Goal: Task Accomplishment & Management: Manage account settings

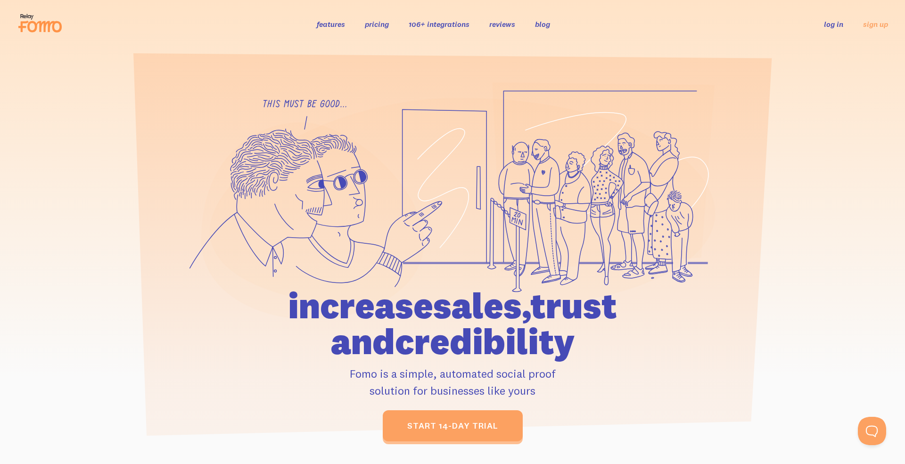
click at [828, 23] on link "log in" at bounding box center [833, 23] width 19 height 9
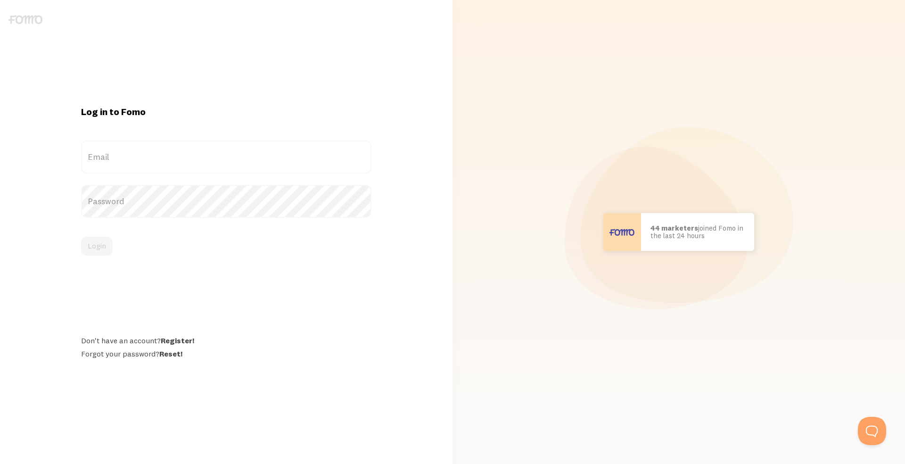
click at [166, 162] on label "Email" at bounding box center [226, 157] width 290 height 33
click at [166, 162] on input "Email" at bounding box center [226, 157] width 290 height 33
paste input "[EMAIL_ADDRESS][DOMAIN_NAME]"
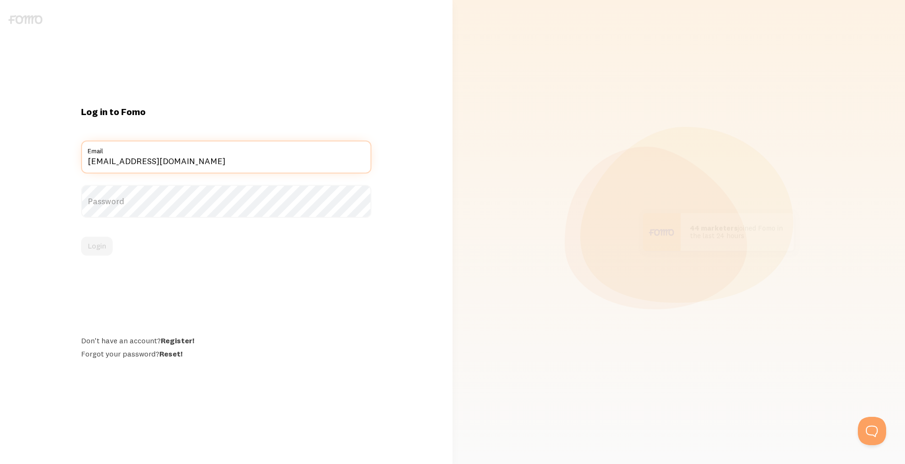
type input "[EMAIL_ADDRESS][DOMAIN_NAME]"
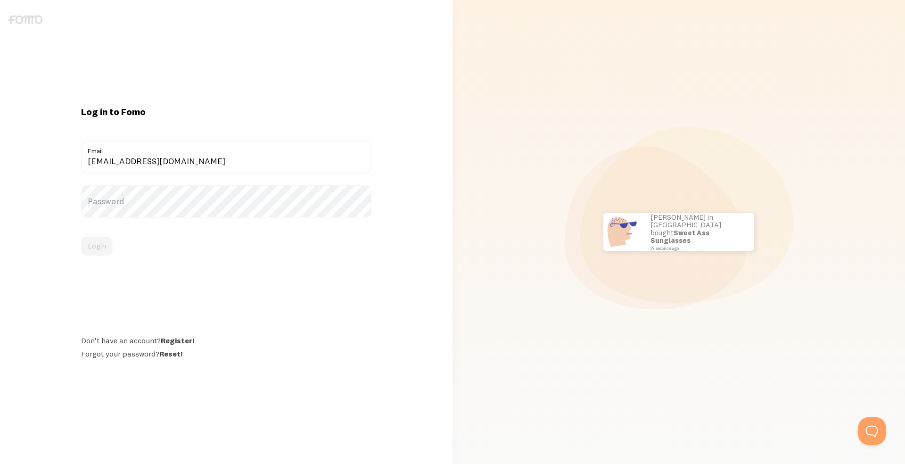
click at [109, 201] on label "Password" at bounding box center [226, 201] width 290 height 33
click at [101, 248] on button "Login" at bounding box center [97, 246] width 32 height 19
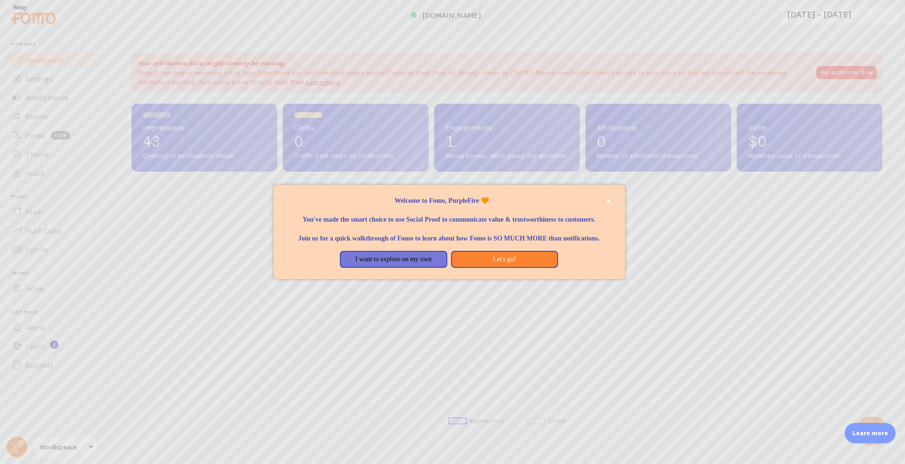
scroll to position [248, 751]
click at [432, 268] on button "I want to explore on my own" at bounding box center [393, 259] width 107 height 17
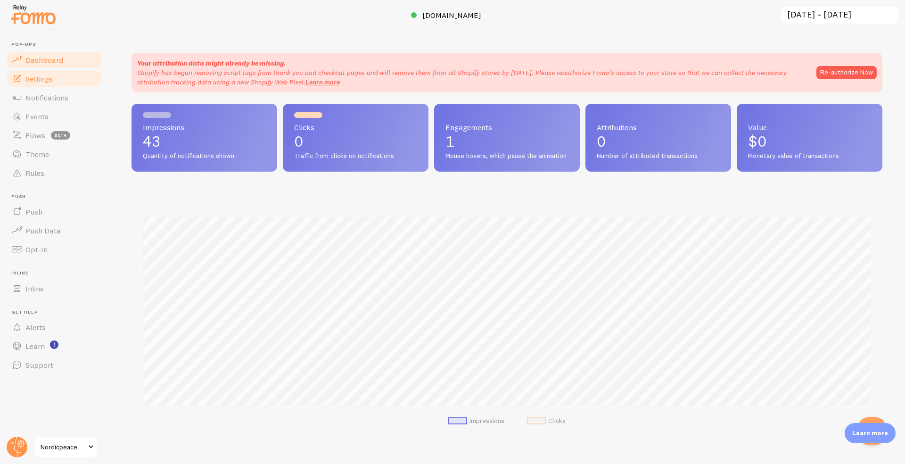
click at [47, 75] on span "Settings" at bounding box center [38, 78] width 27 height 9
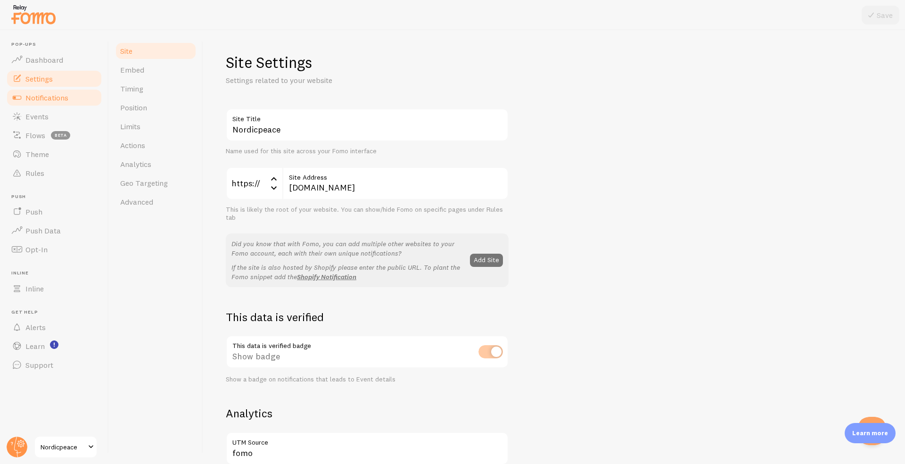
click at [47, 100] on span "Notifications" at bounding box center [46, 97] width 43 height 9
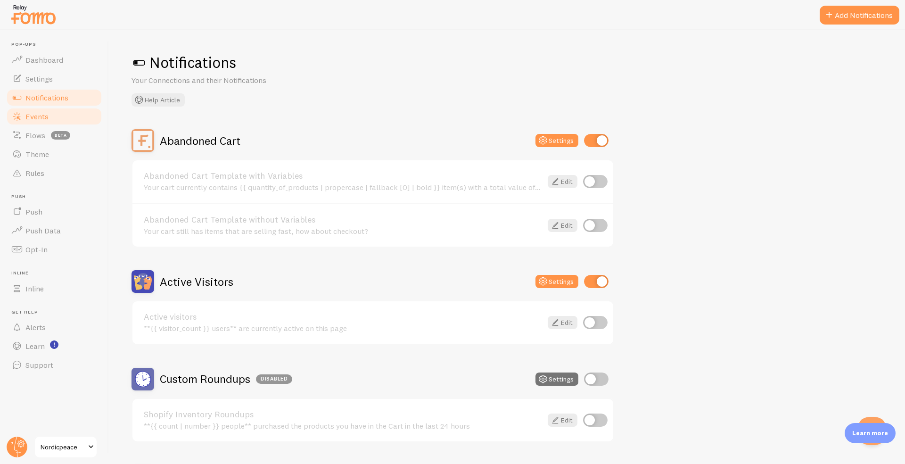
click at [40, 119] on span "Events" at bounding box center [36, 116] width 23 height 9
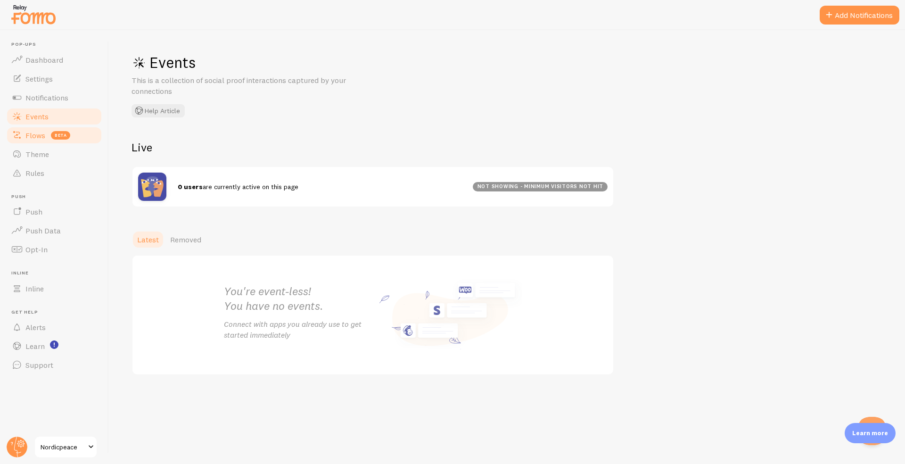
click at [34, 142] on link "Flows beta" at bounding box center [54, 135] width 97 height 19
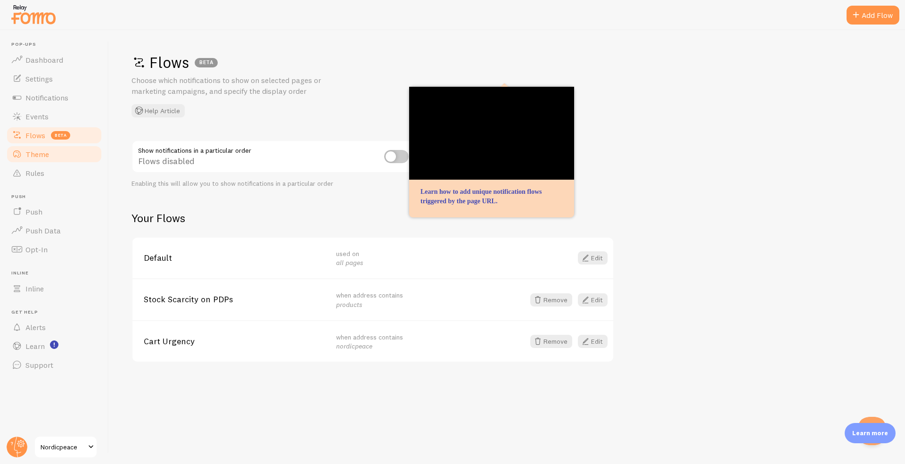
click at [34, 156] on span "Theme" at bounding box center [37, 153] width 24 height 9
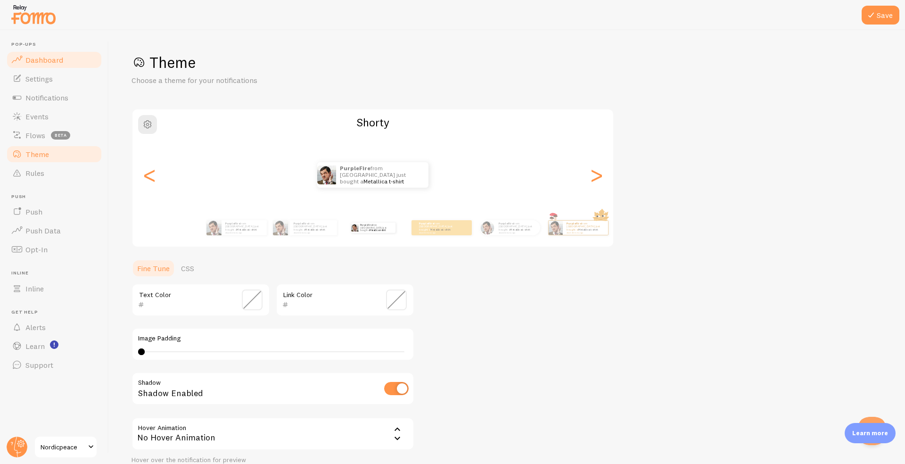
click at [44, 58] on span "Dashboard" at bounding box center [44, 59] width 38 height 9
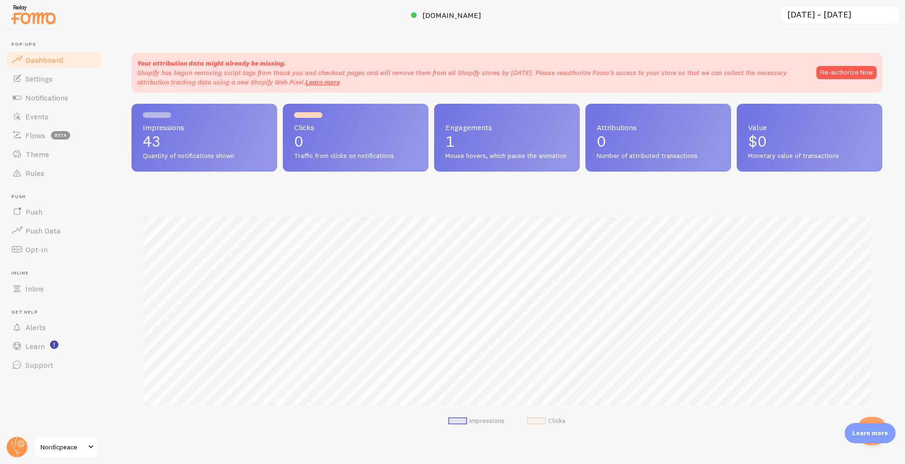
click at [182, 134] on p "43" at bounding box center [204, 141] width 123 height 15
click at [33, 77] on span "Settings" at bounding box center [38, 78] width 27 height 9
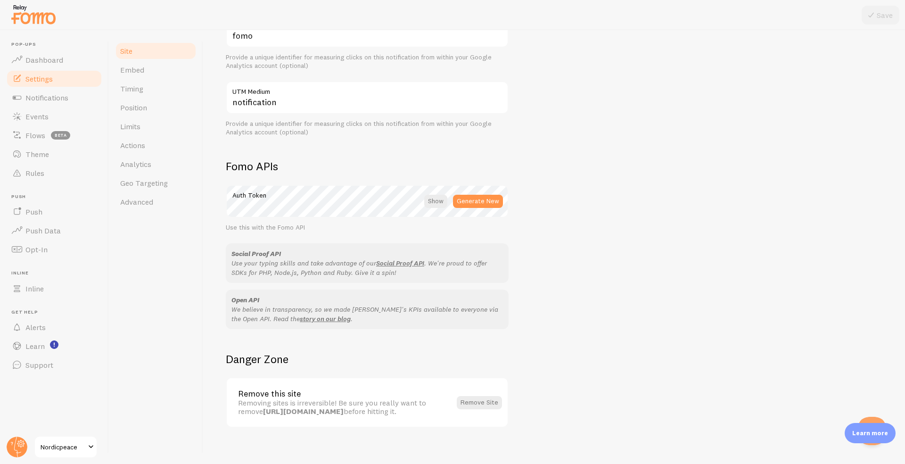
scroll to position [426, 0]
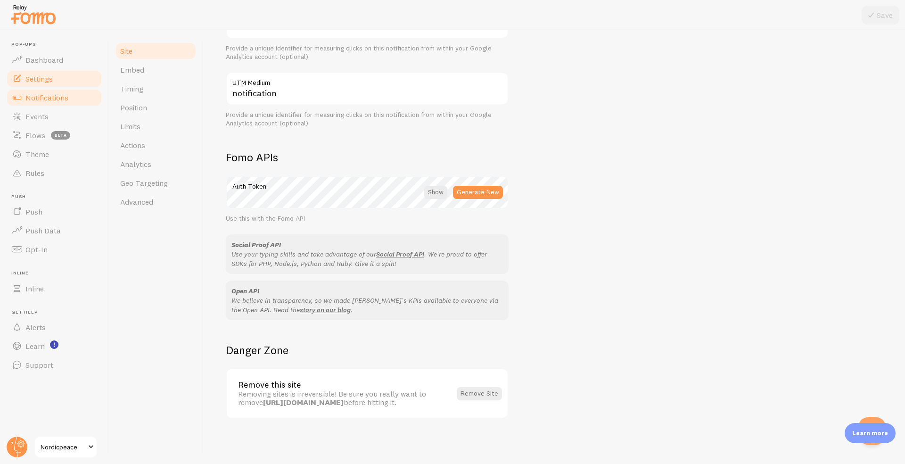
click at [44, 100] on span "Notifications" at bounding box center [46, 97] width 43 height 9
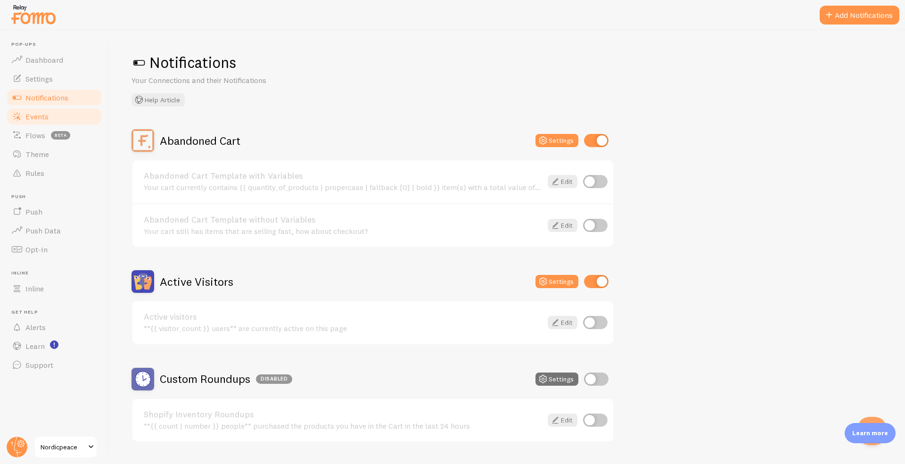
click at [34, 110] on link "Events" at bounding box center [54, 116] width 97 height 19
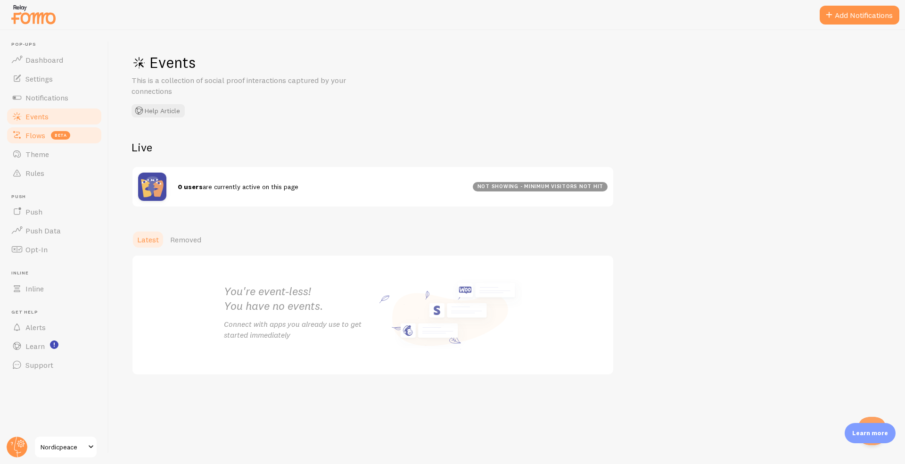
click at [34, 135] on span "Flows" at bounding box center [35, 135] width 20 height 9
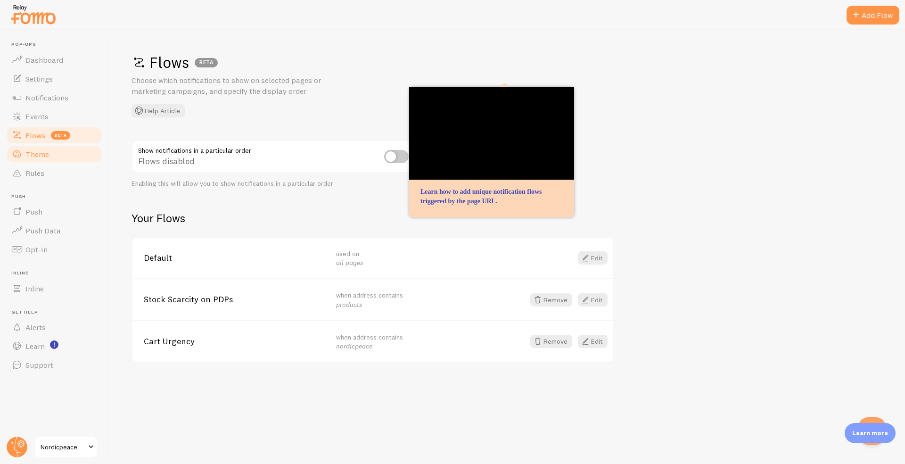
click at [32, 147] on link "Theme" at bounding box center [54, 154] width 97 height 19
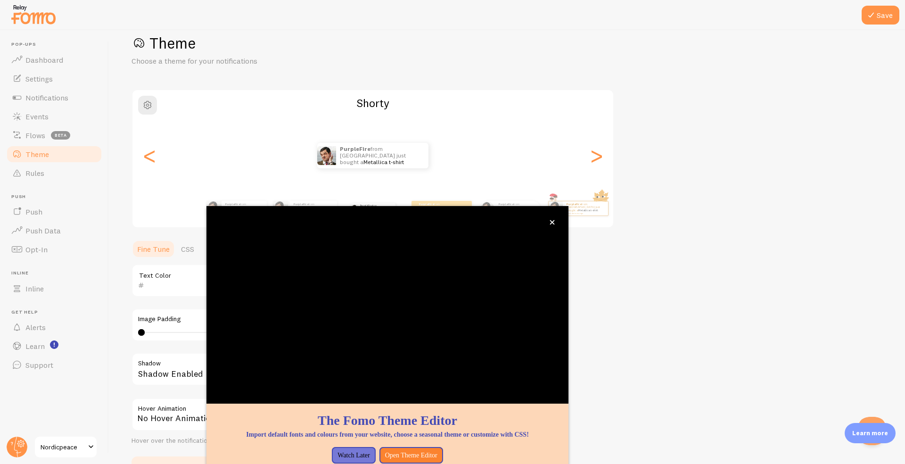
scroll to position [21, 0]
click at [554, 224] on icon "close," at bounding box center [552, 222] width 5 height 5
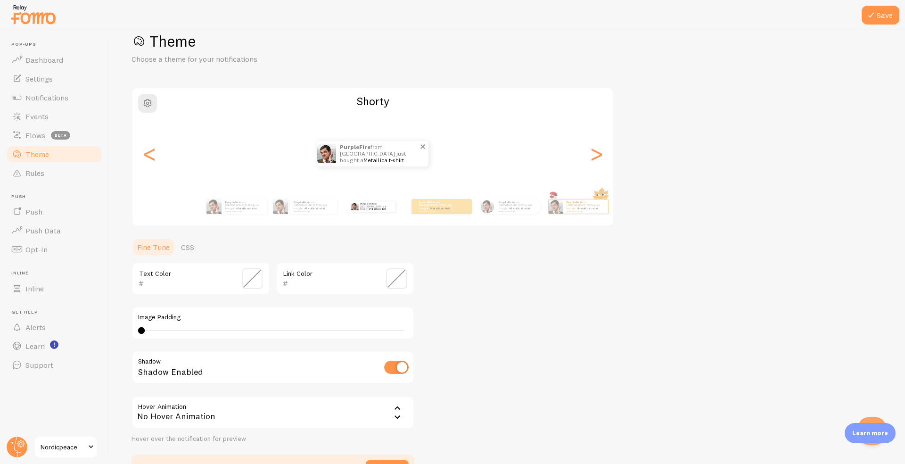
scroll to position [30, 0]
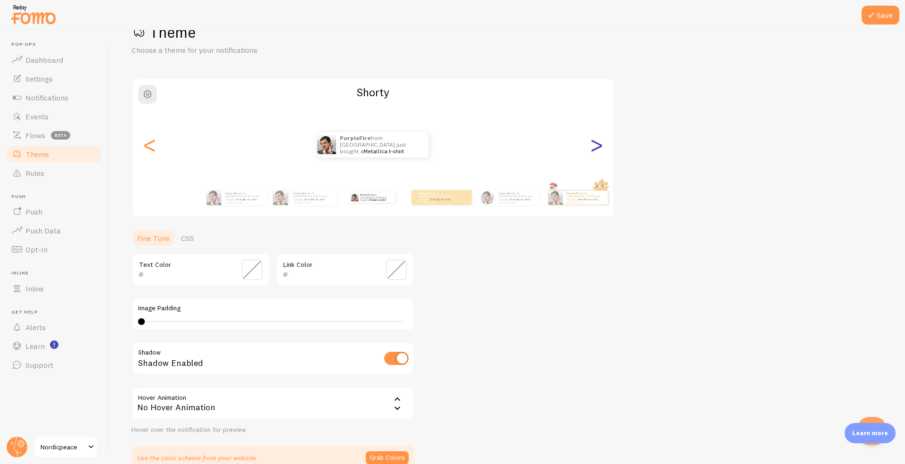
click at [598, 149] on div ">" at bounding box center [596, 145] width 11 height 68
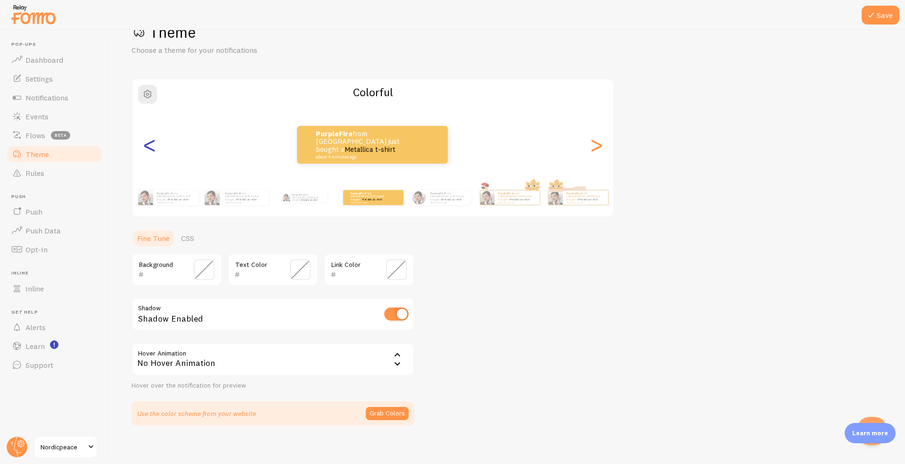
click at [144, 149] on div "<" at bounding box center [149, 145] width 11 height 68
click at [146, 146] on div "<" at bounding box center [149, 145] width 11 height 68
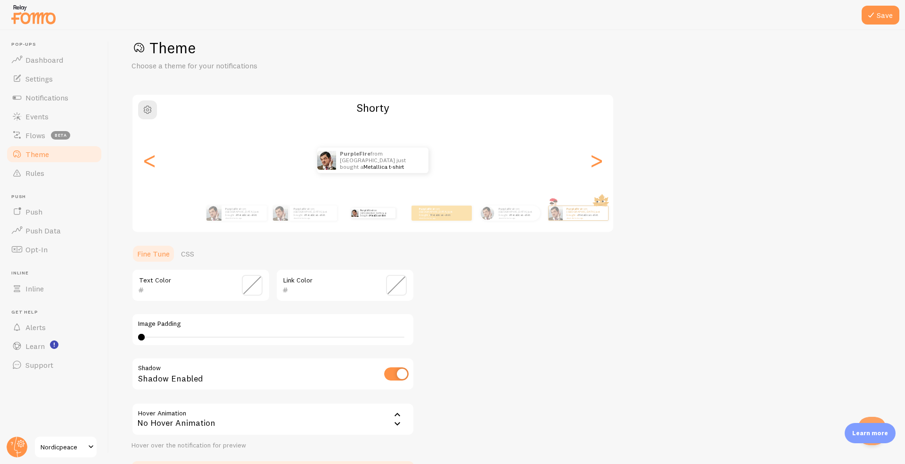
scroll to position [2, 0]
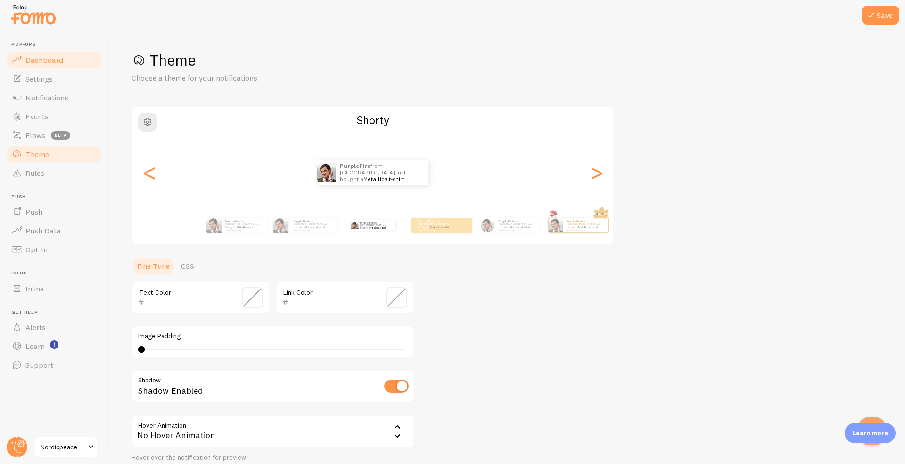
click at [34, 58] on span "Dashboard" at bounding box center [44, 59] width 38 height 9
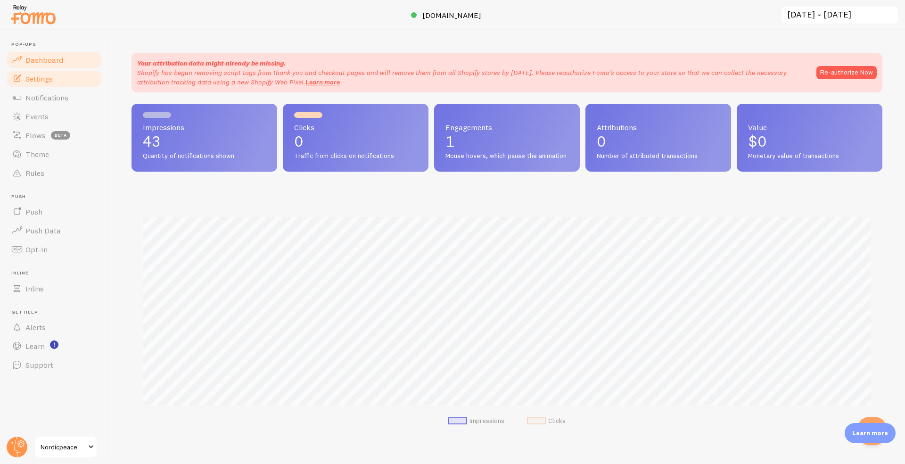
click at [33, 75] on span "Settings" at bounding box center [38, 78] width 27 height 9
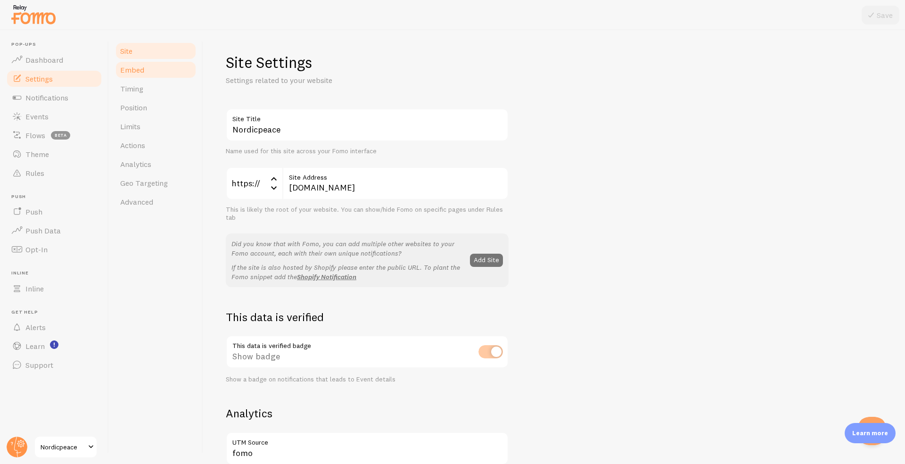
click at [140, 70] on span "Embed" at bounding box center [132, 69] width 24 height 9
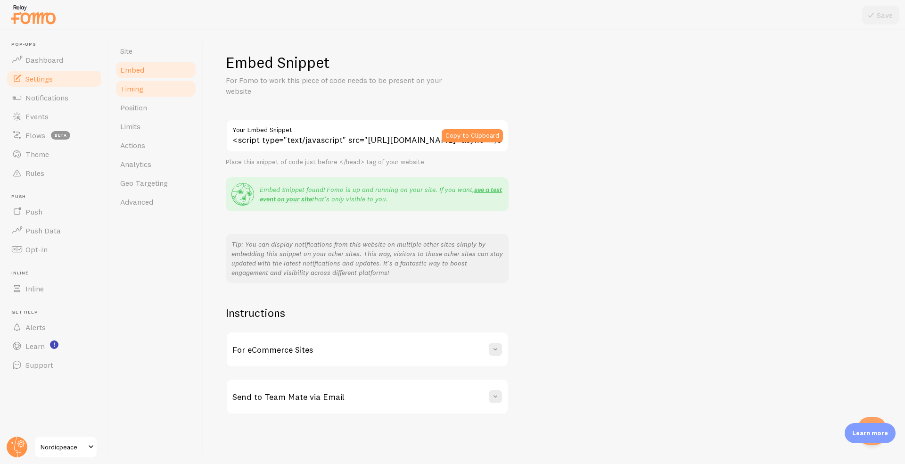
click at [140, 85] on span "Timing" at bounding box center [131, 88] width 23 height 9
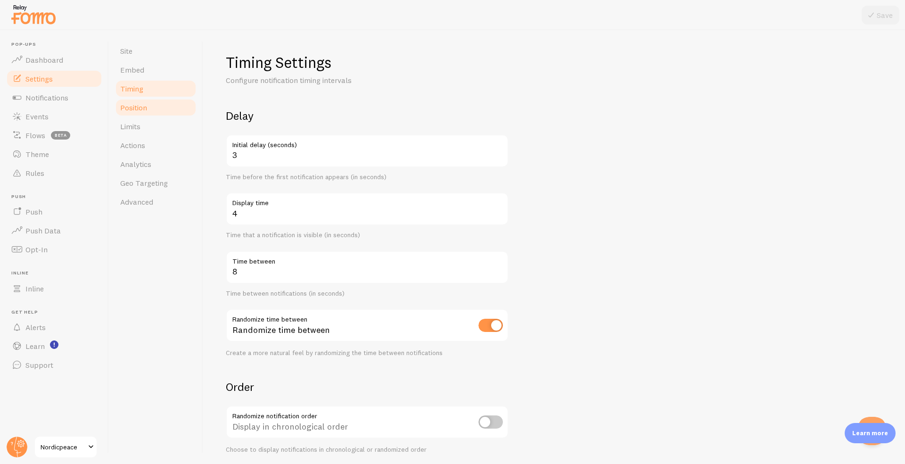
click at [140, 107] on span "Position" at bounding box center [133, 107] width 27 height 9
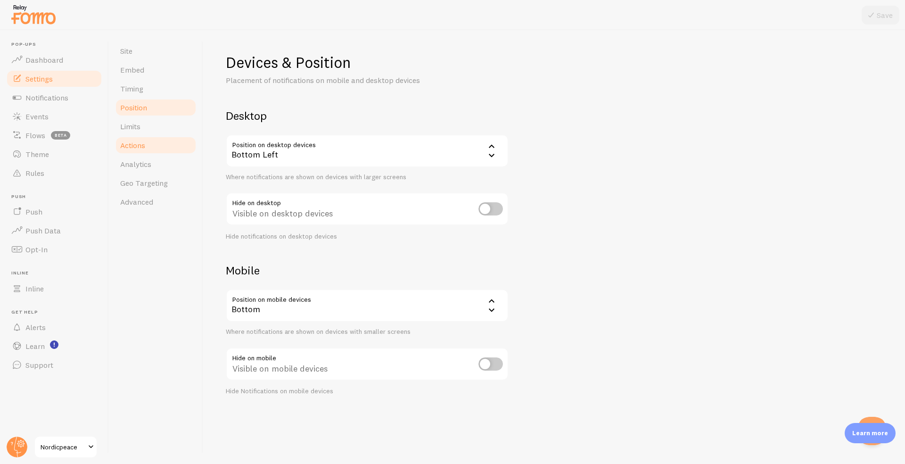
click at [138, 136] on link "Actions" at bounding box center [156, 145] width 83 height 19
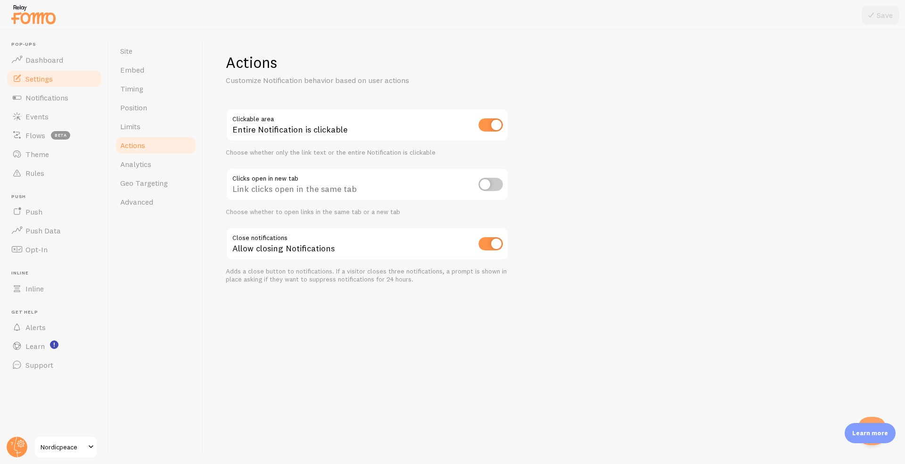
click at [138, 154] on link "Actions" at bounding box center [156, 145] width 83 height 19
click at [138, 170] on link "Analytics" at bounding box center [156, 164] width 83 height 19
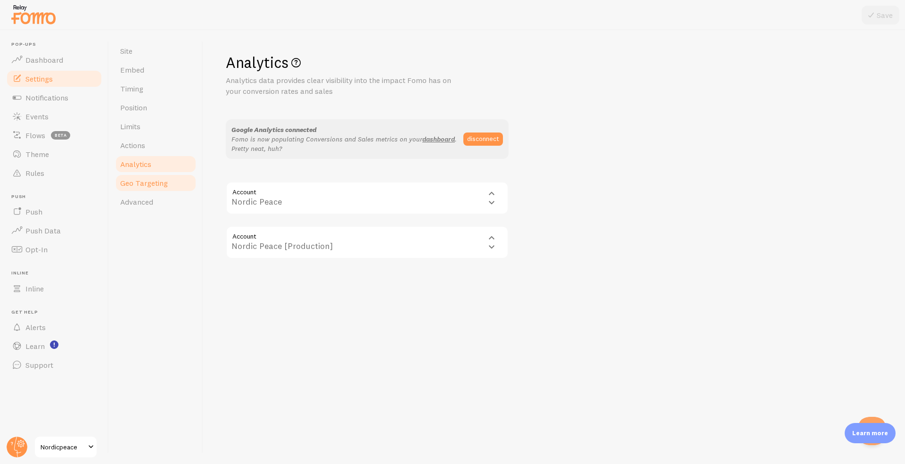
click at [138, 190] on link "Geo Targeting" at bounding box center [156, 183] width 83 height 19
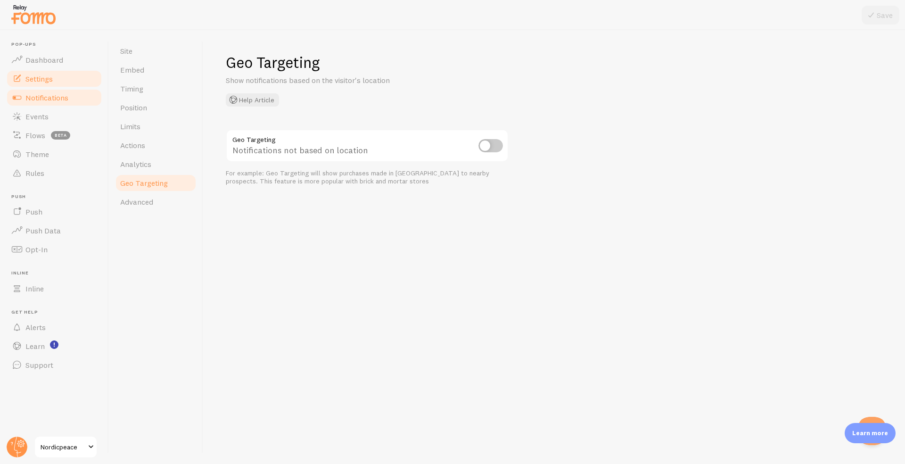
click at [55, 93] on span "Notifications" at bounding box center [46, 97] width 43 height 9
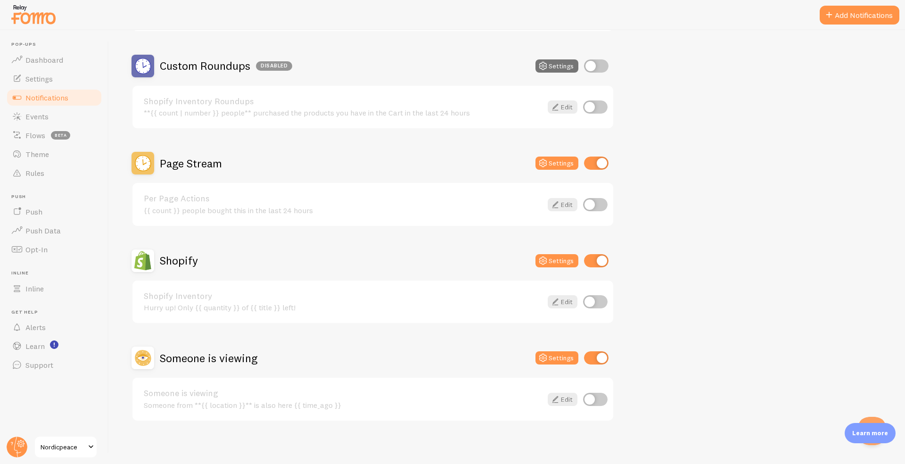
scroll to position [316, 0]
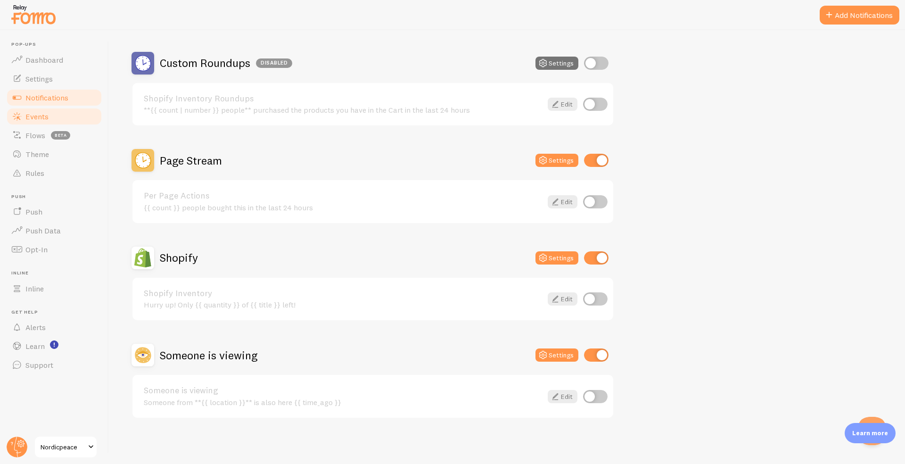
click at [53, 122] on link "Events" at bounding box center [54, 116] width 97 height 19
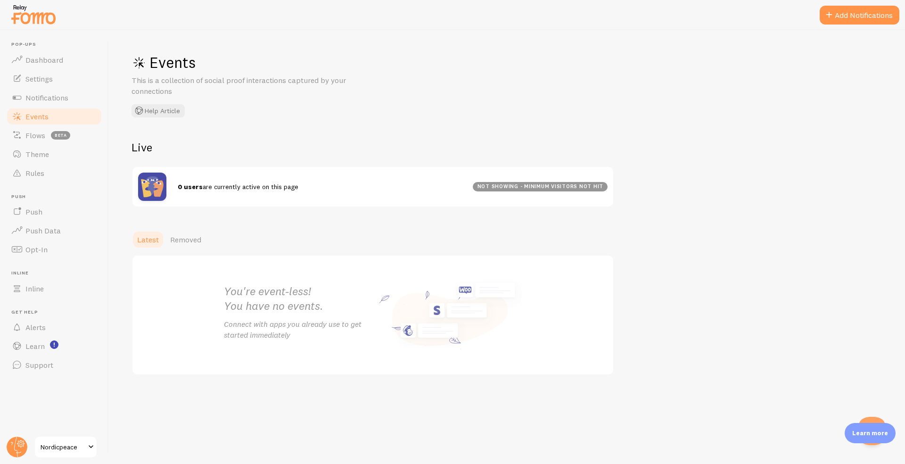
click at [54, 439] on link "Nordicpeace" at bounding box center [66, 447] width 64 height 23
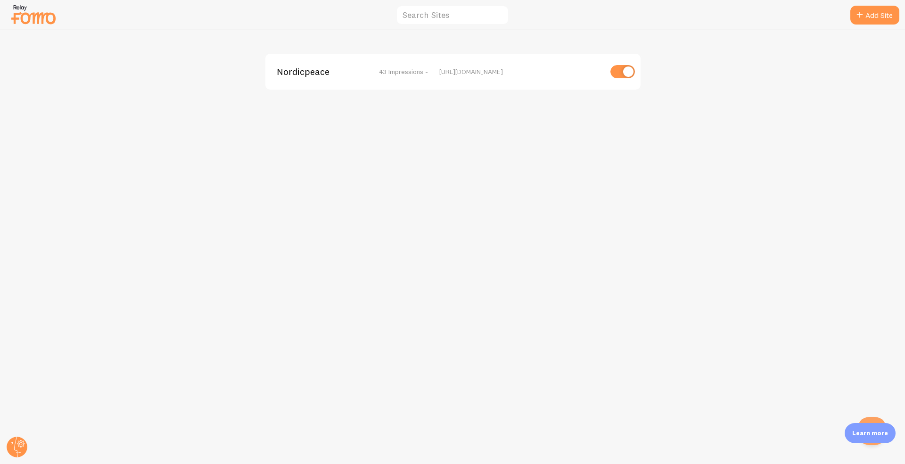
click at [310, 78] on div "Nordicpeace 43 Impressions - https://www.nordicpeace.com" at bounding box center [452, 72] width 375 height 36
click at [310, 73] on span "Nordicpeace" at bounding box center [315, 71] width 76 height 8
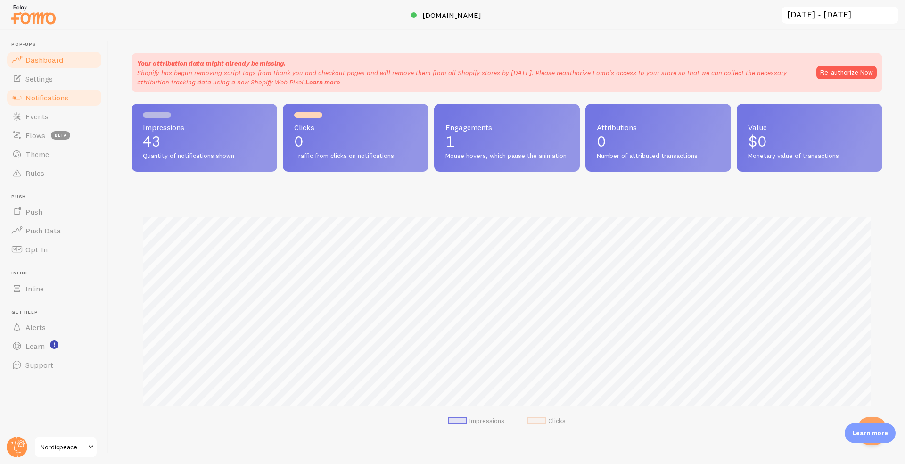
click at [44, 93] on span "Notifications" at bounding box center [46, 97] width 43 height 9
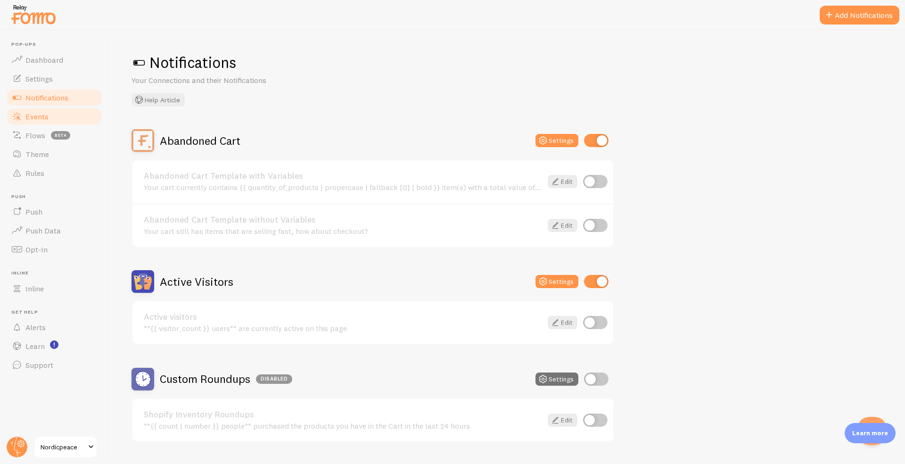
click at [39, 113] on span "Events" at bounding box center [36, 116] width 23 height 9
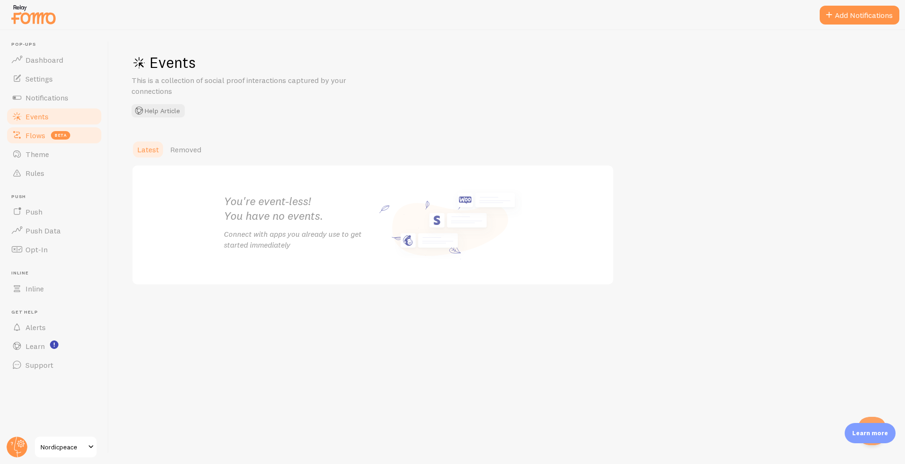
click at [37, 142] on link "Flows beta" at bounding box center [54, 135] width 97 height 19
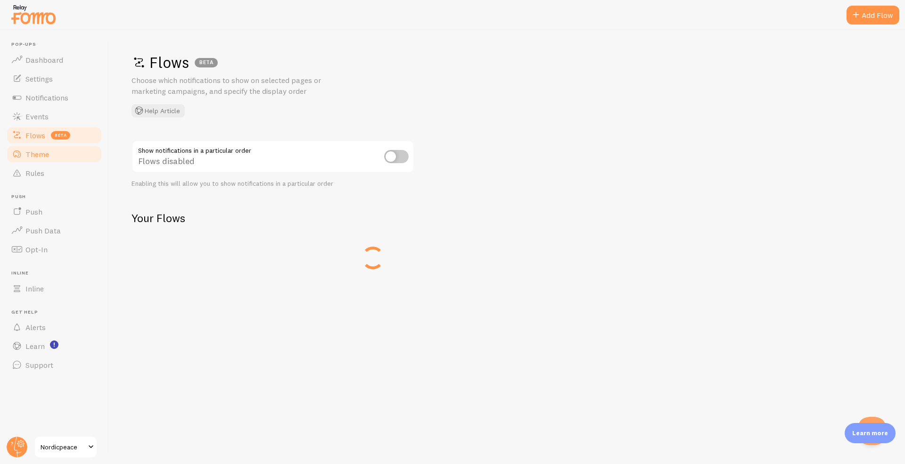
click at [37, 151] on span "Theme" at bounding box center [37, 153] width 24 height 9
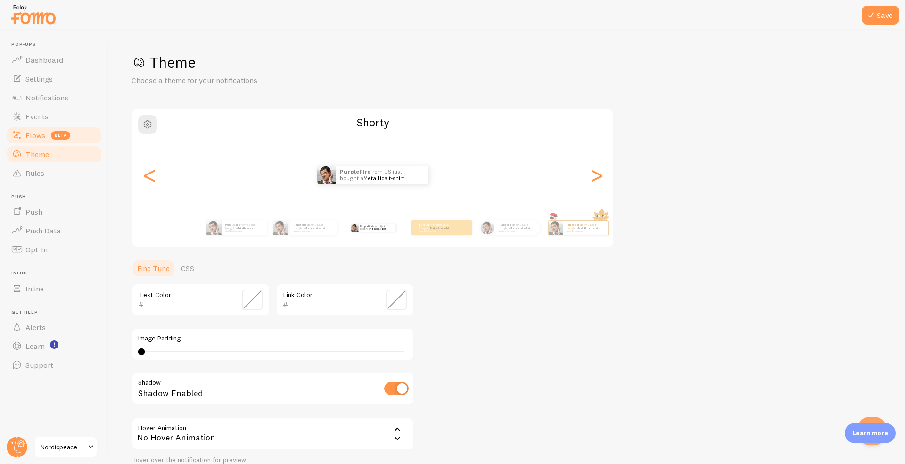
click at [44, 130] on link "Flows beta" at bounding box center [54, 135] width 97 height 19
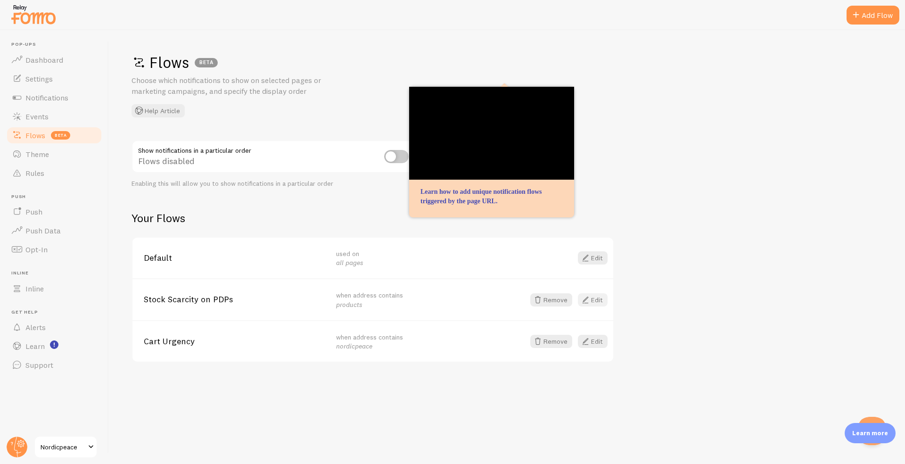
click at [590, 300] on span at bounding box center [585, 299] width 11 height 11
click at [591, 336] on span at bounding box center [585, 341] width 11 height 11
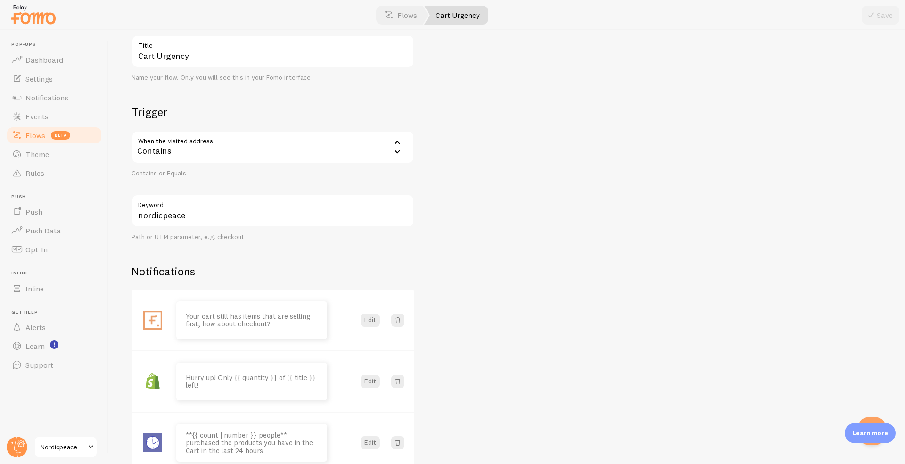
scroll to position [145, 0]
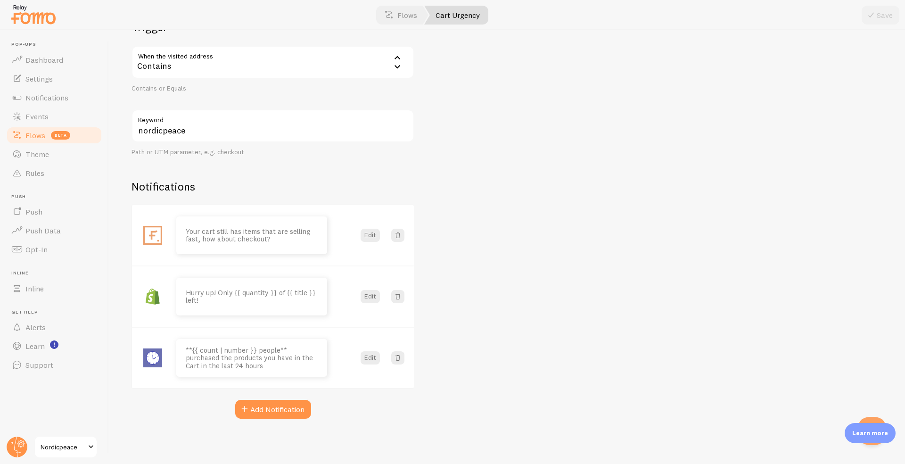
click at [504, 208] on div "Cart Urgency Flow Cart Urgency Title Name your flow. Only you will see this in …" at bounding box center [507, 247] width 796 height 434
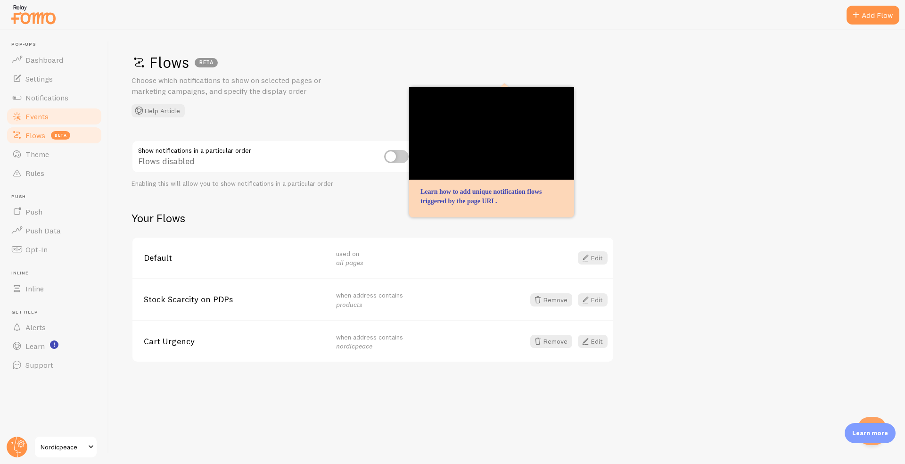
click at [41, 117] on span "Events" at bounding box center [36, 116] width 23 height 9
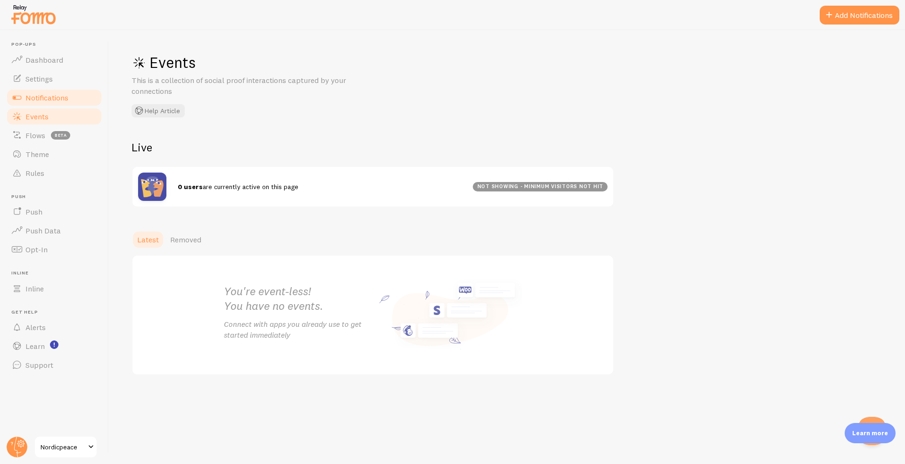
click at [43, 102] on link "Notifications" at bounding box center [54, 97] width 97 height 19
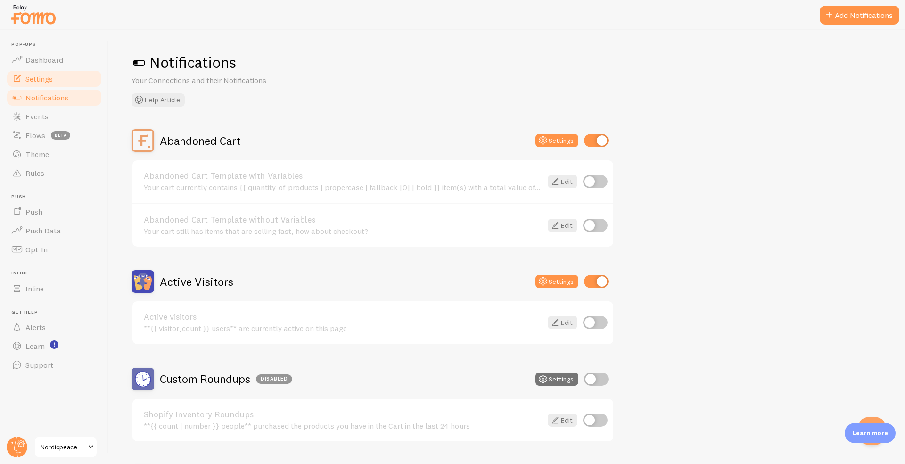
click at [45, 83] on span "Settings" at bounding box center [38, 78] width 27 height 9
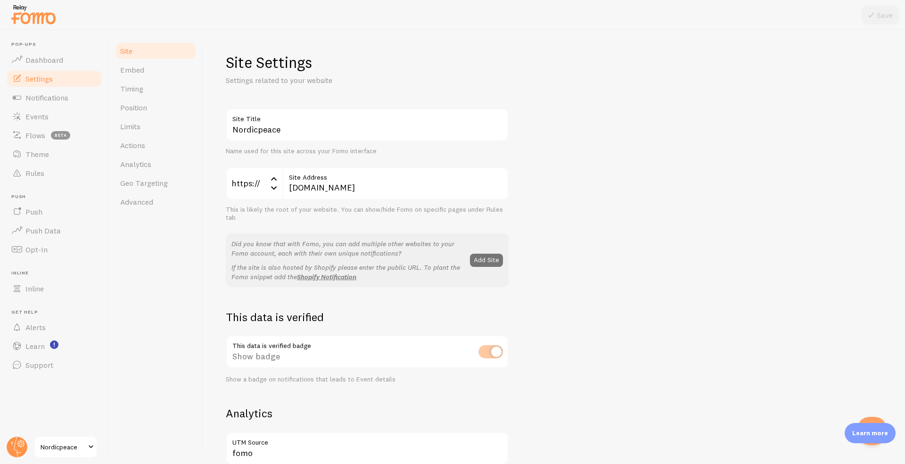
click at [45, 70] on link "Settings" at bounding box center [54, 78] width 97 height 19
click at [45, 66] on link "Dashboard" at bounding box center [54, 59] width 97 height 19
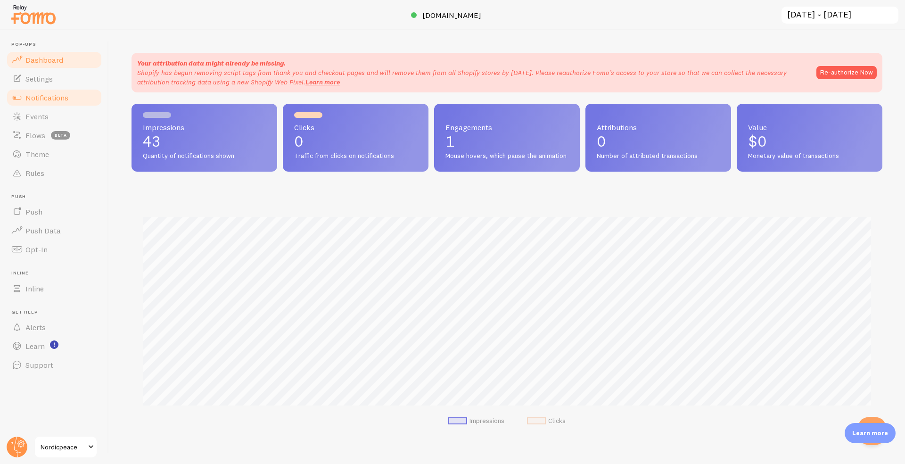
scroll to position [248, 751]
click at [41, 157] on span "Theme" at bounding box center [37, 153] width 24 height 9
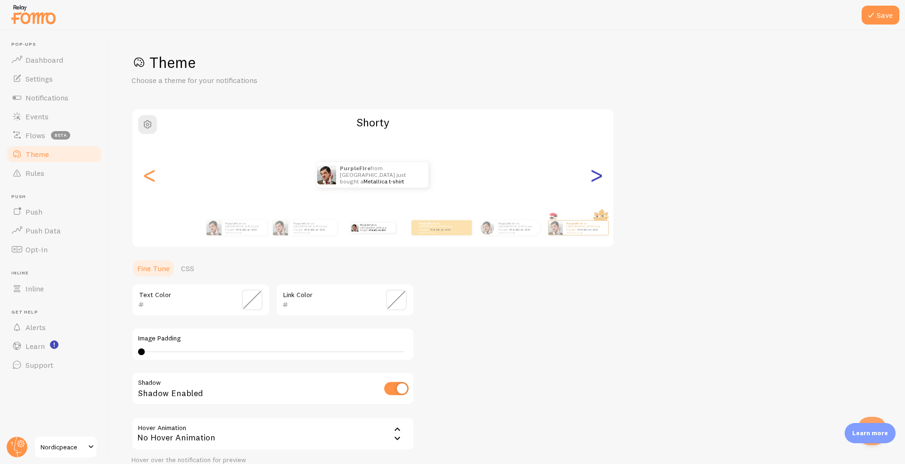
click at [596, 177] on div ">" at bounding box center [596, 175] width 11 height 68
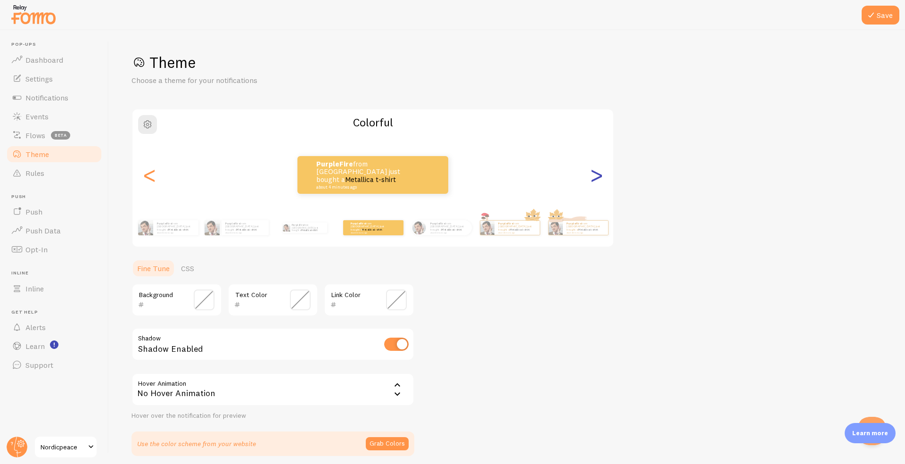
click at [596, 177] on div ">" at bounding box center [596, 175] width 11 height 68
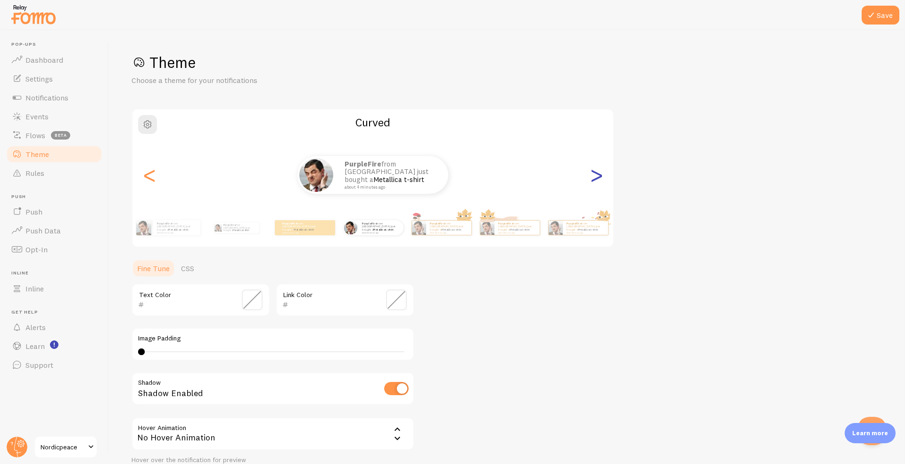
click at [596, 177] on div ">" at bounding box center [596, 175] width 11 height 68
type input "0"
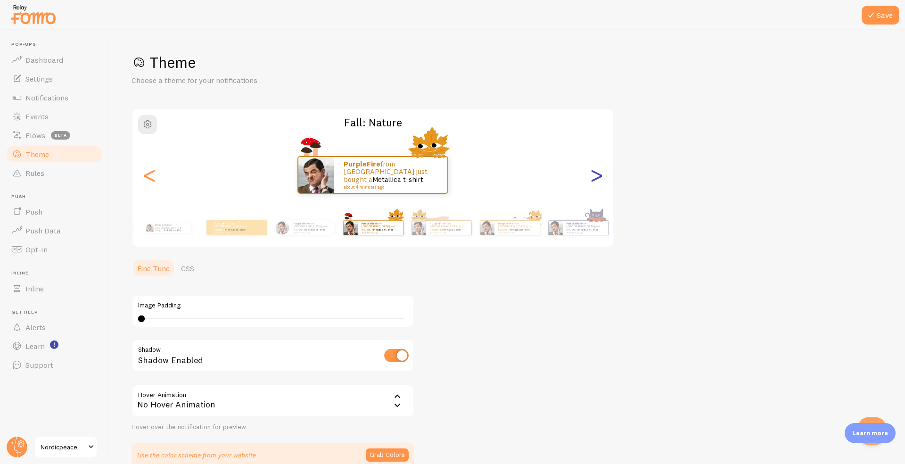
click at [596, 177] on div ">" at bounding box center [596, 175] width 11 height 68
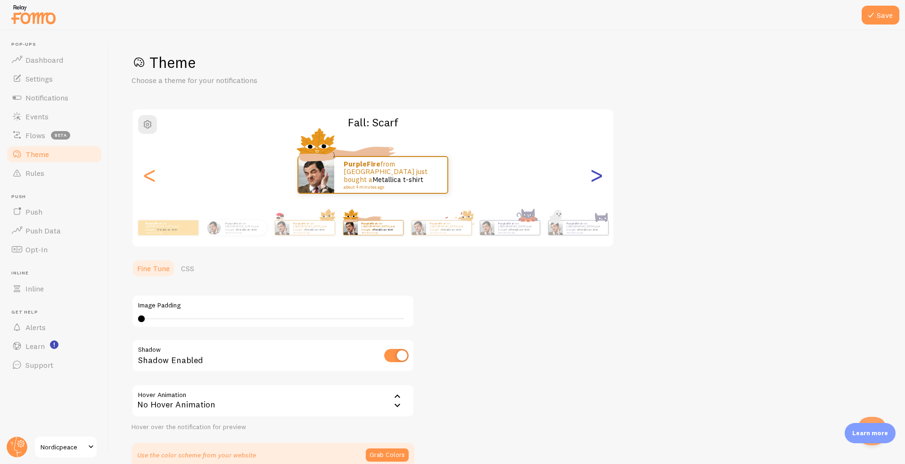
click at [596, 177] on div ">" at bounding box center [596, 175] width 11 height 68
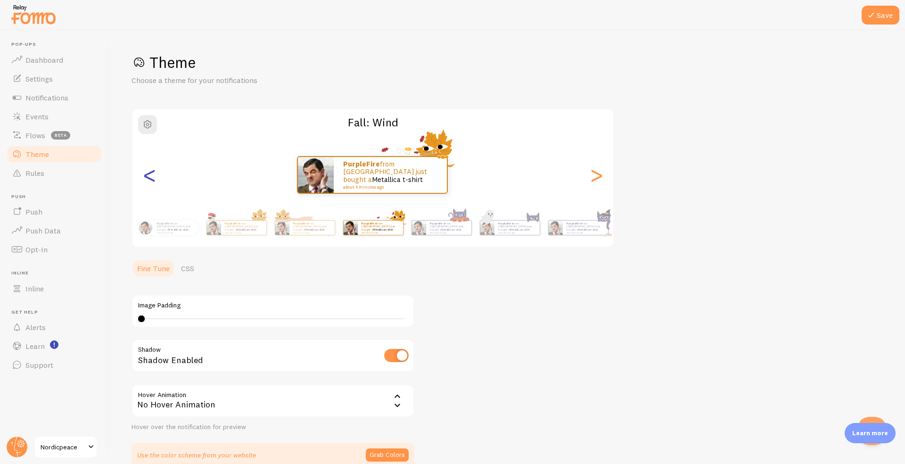
click at [145, 177] on div "<" at bounding box center [149, 175] width 11 height 68
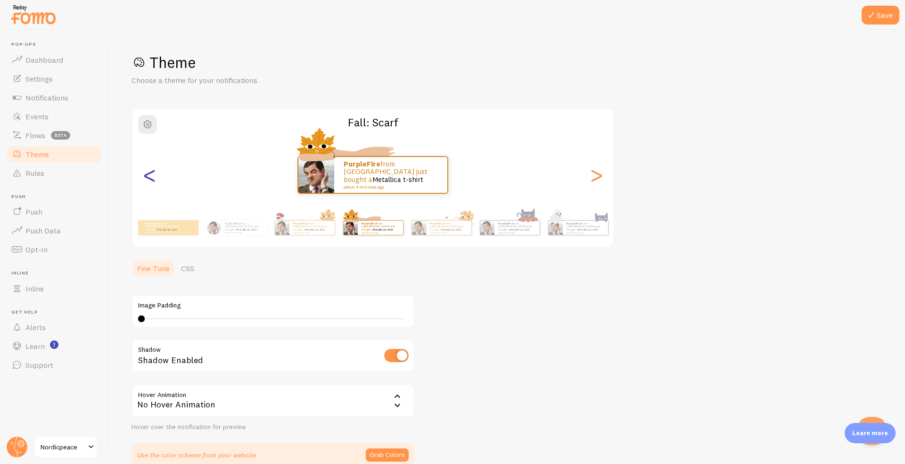
click at [149, 177] on div "<" at bounding box center [149, 175] width 11 height 68
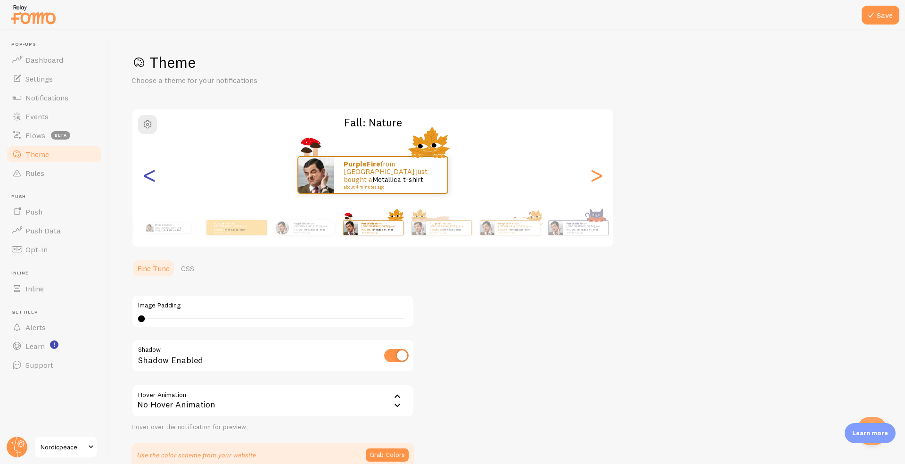
click at [149, 177] on div "<" at bounding box center [149, 175] width 11 height 68
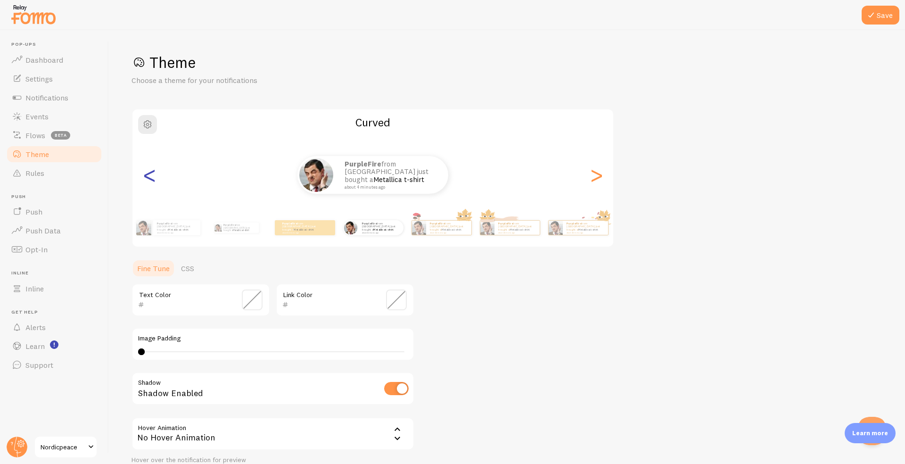
click at [149, 177] on div "<" at bounding box center [149, 175] width 11 height 68
